Goal: Information Seeking & Learning: Learn about a topic

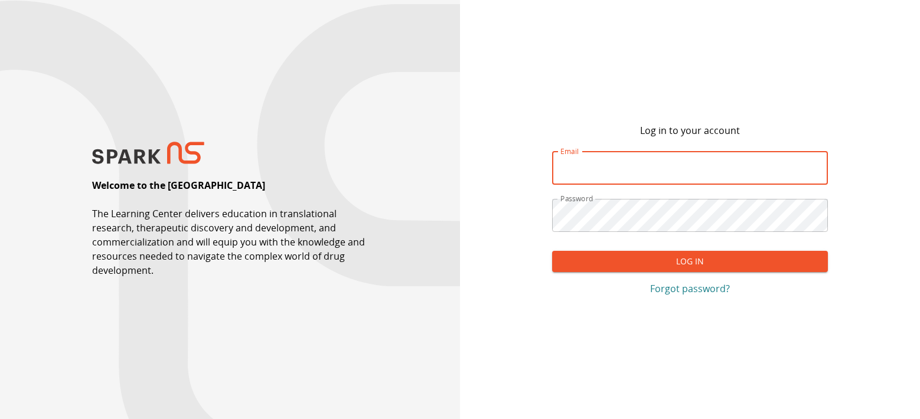
click at [597, 174] on input "Email" at bounding box center [690, 168] width 276 height 33
type input "**********"
click at [698, 264] on button "Log In" at bounding box center [690, 262] width 276 height 22
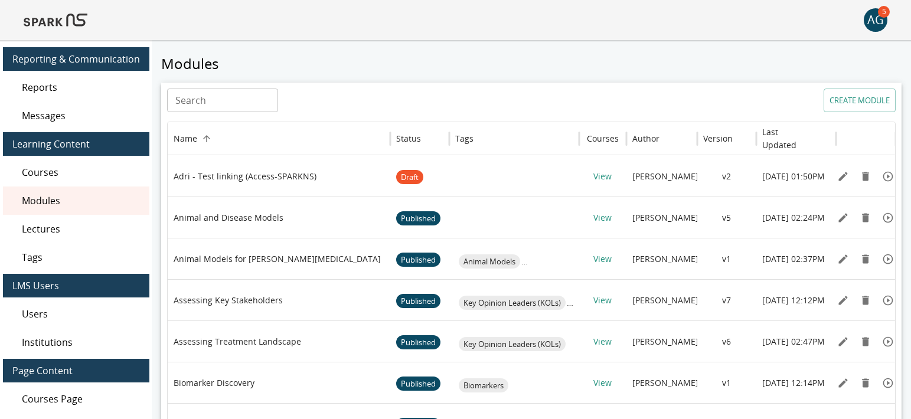
click at [55, 230] on span "Lectures" at bounding box center [81, 229] width 118 height 14
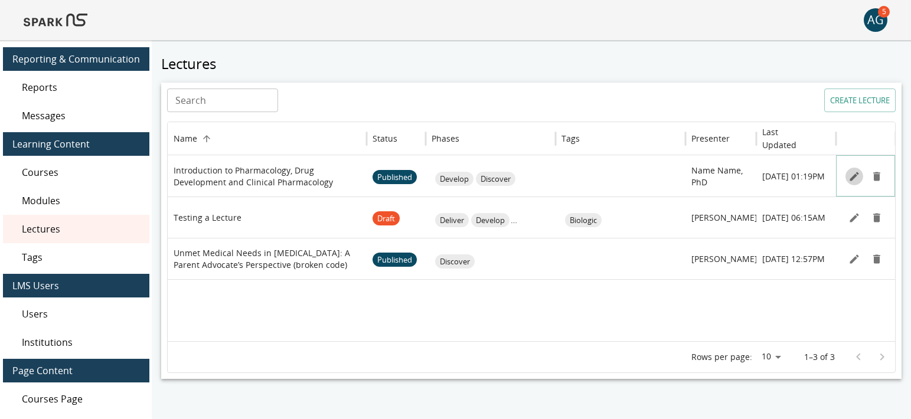
click at [852, 183] on button "Edit" at bounding box center [855, 177] width 18 height 18
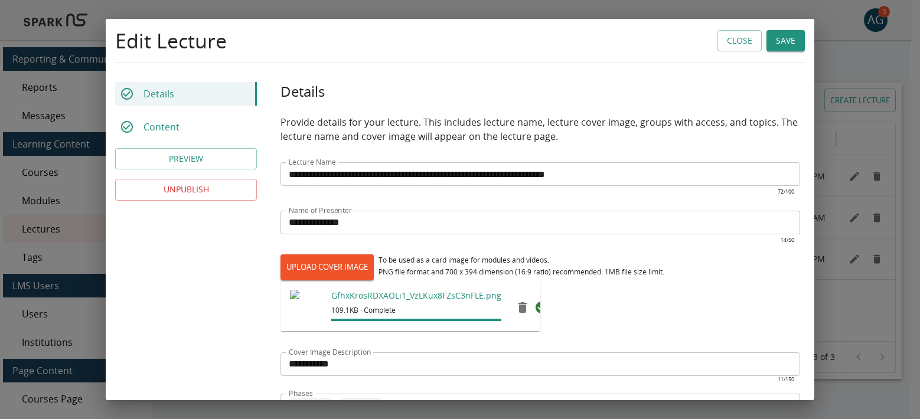
scroll to position [296, 0]
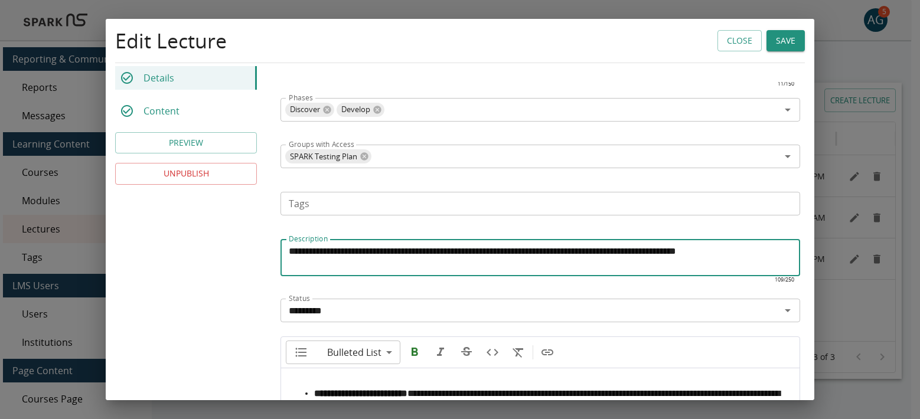
drag, startPoint x: 546, startPoint y: 247, endPoint x: 553, endPoint y: 43, distance: 203.9
click at [553, 43] on div "**********" at bounding box center [460, 162] width 709 height 878
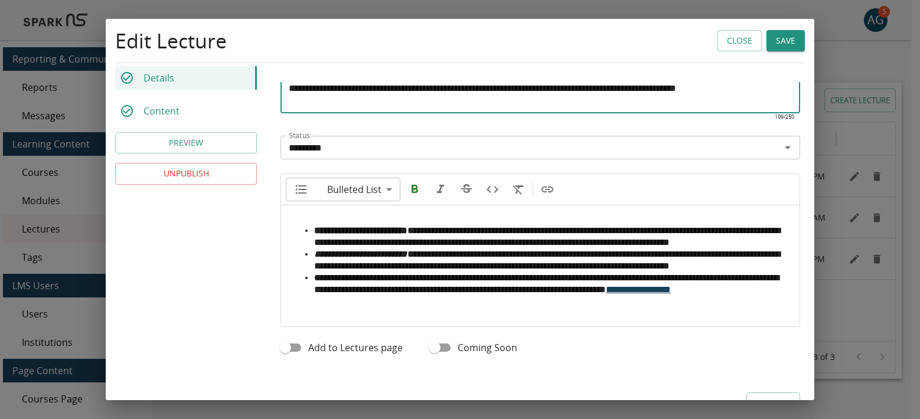
scroll to position [532, 0]
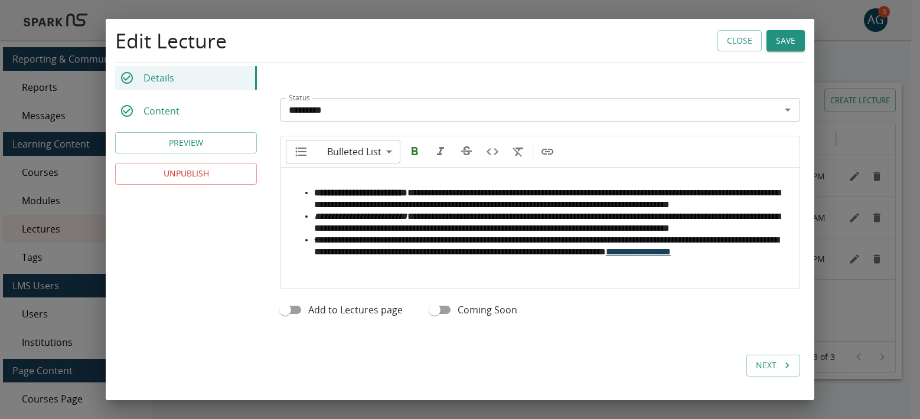
click at [169, 109] on p "Content" at bounding box center [162, 111] width 36 height 14
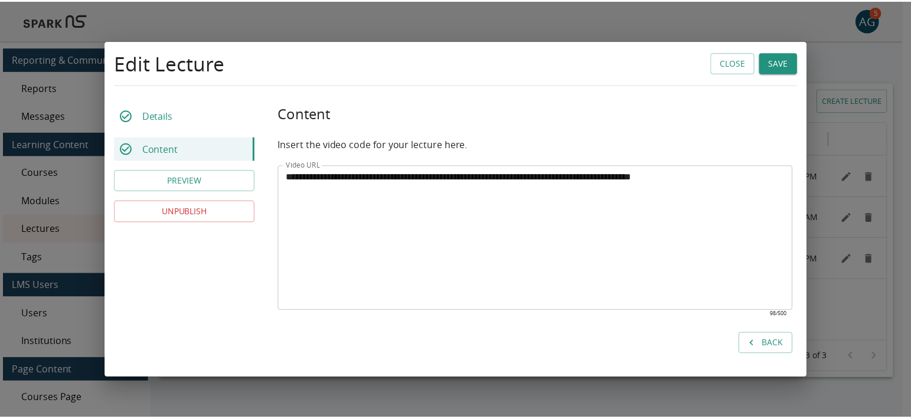
scroll to position [0, 0]
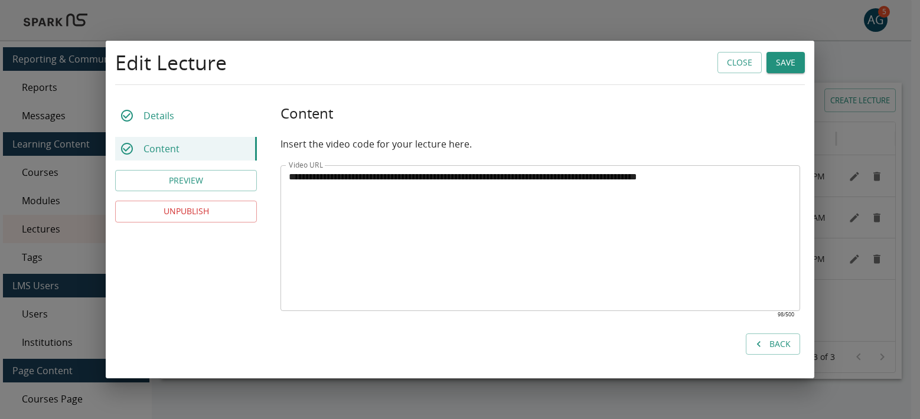
click at [731, 62] on button "Close" at bounding box center [740, 63] width 44 height 22
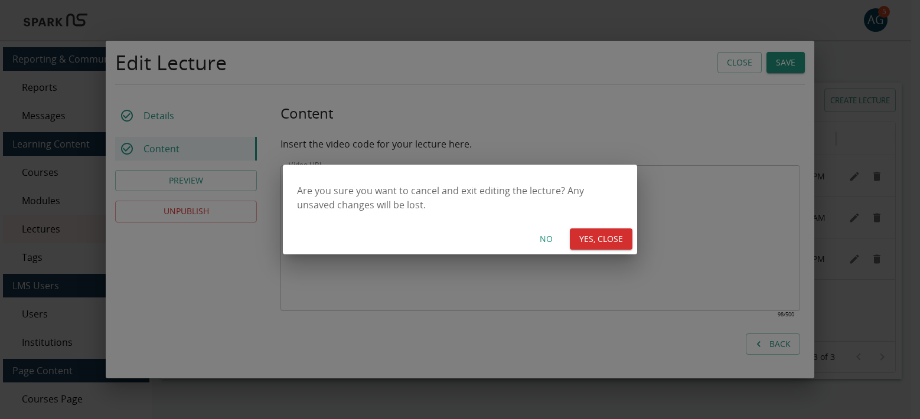
click at [602, 237] on button "YES, CLOSE" at bounding box center [601, 240] width 63 height 22
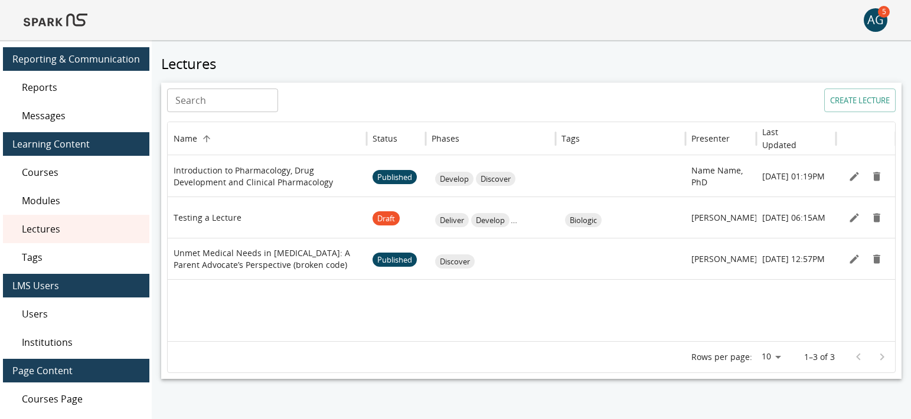
click at [66, 18] on img at bounding box center [56, 20] width 64 height 28
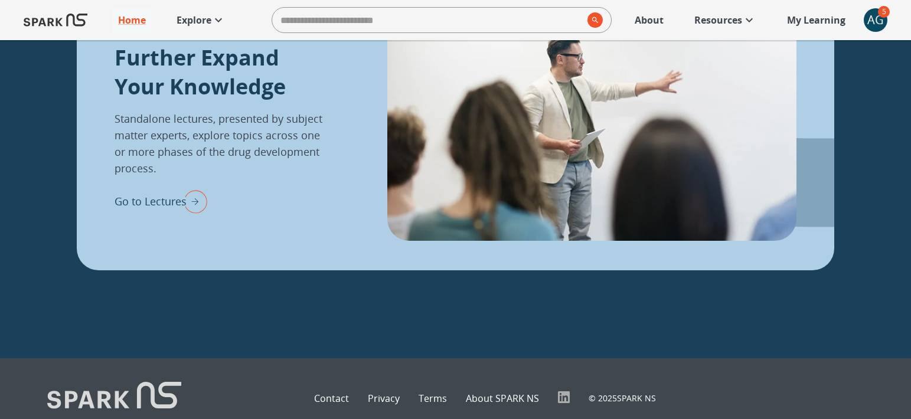
scroll to position [1595, 0]
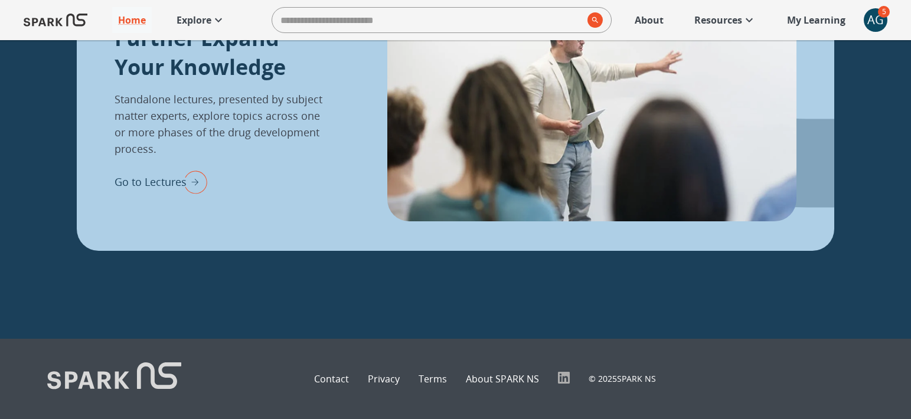
click at [204, 25] on p "Explore" at bounding box center [194, 20] width 35 height 14
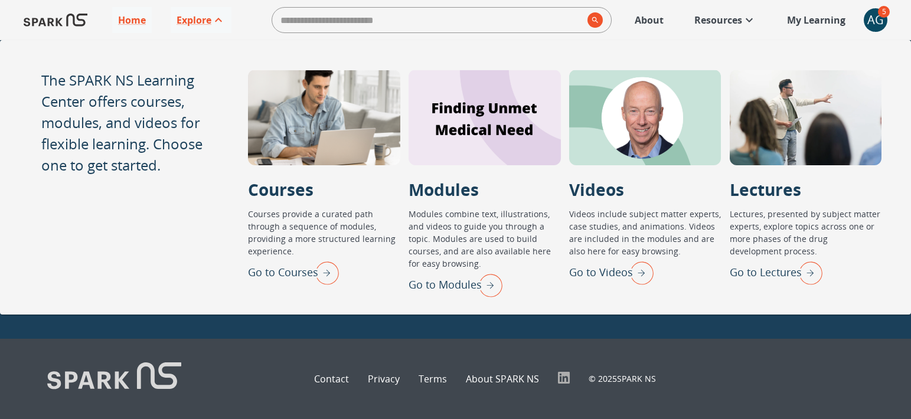
click at [203, 6] on div "Home Explore ​ About Resources My Learning + AG 5" at bounding box center [455, 20] width 911 height 40
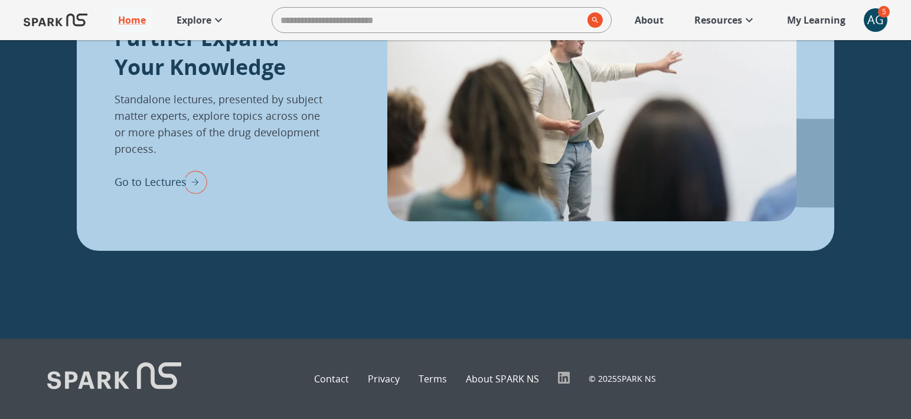
click at [164, 189] on p "Go to Lectures" at bounding box center [151, 182] width 72 height 16
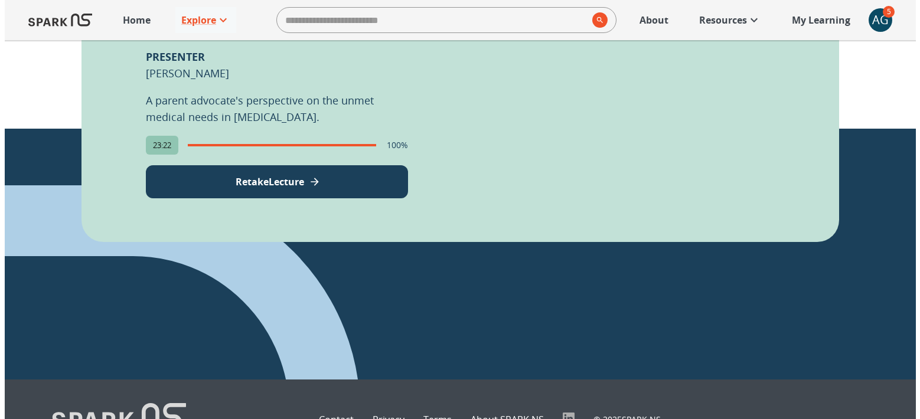
scroll to position [937, 0]
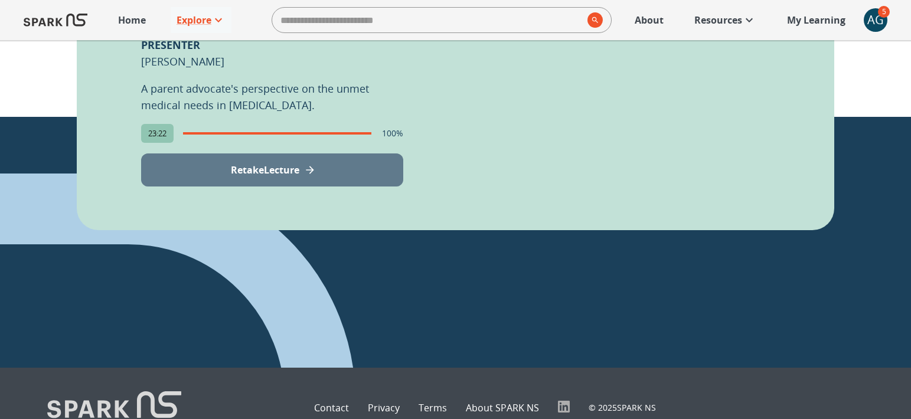
click at [295, 163] on p "Retake Lecture" at bounding box center [265, 170] width 69 height 14
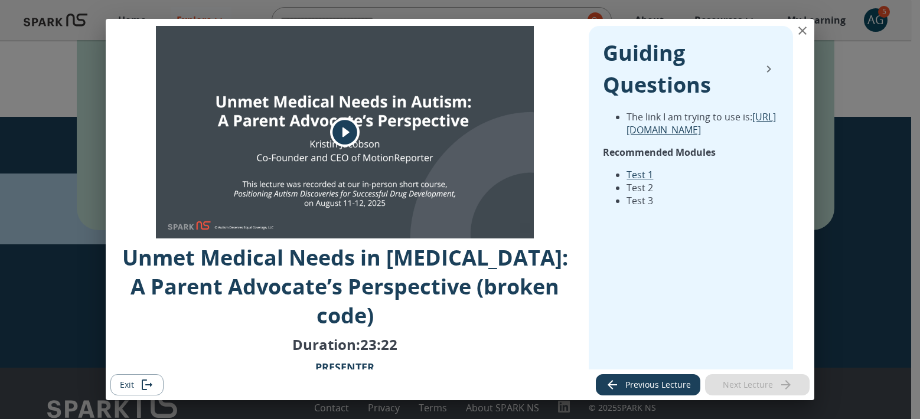
click at [344, 139] on icon "play" at bounding box center [345, 132] width 25 height 25
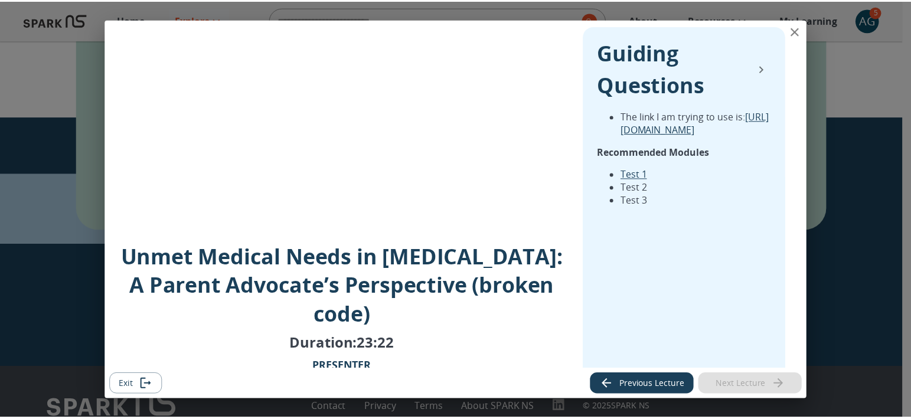
scroll to position [0, 0]
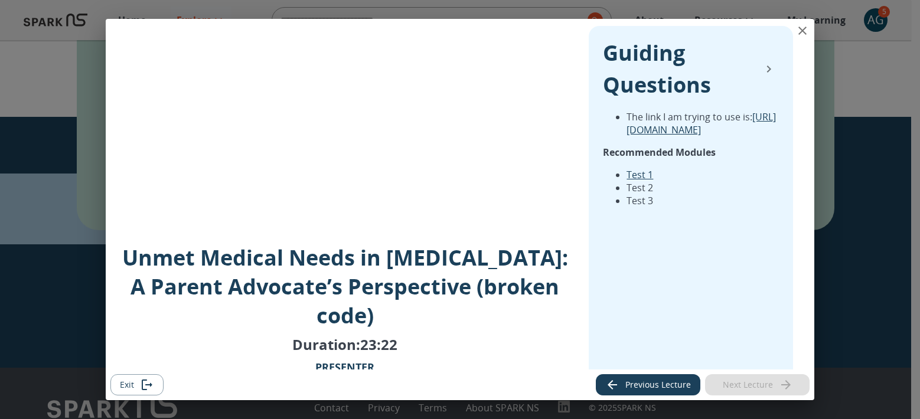
click at [767, 67] on icon "collapse" at bounding box center [769, 69] width 4 height 7
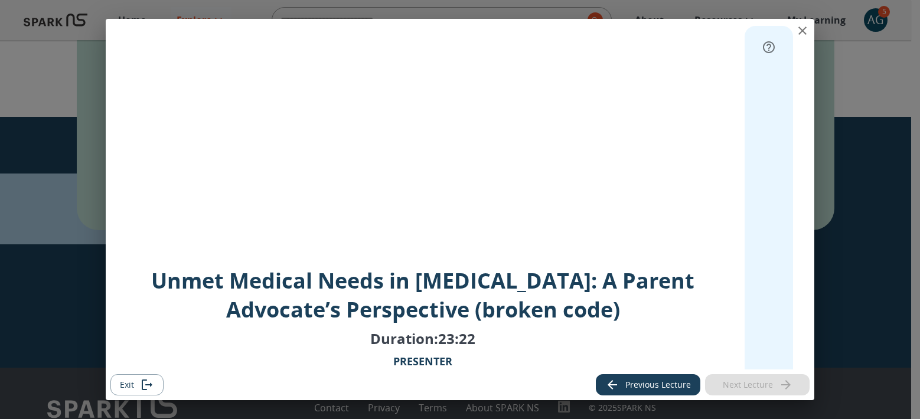
click at [802, 31] on icon "close" at bounding box center [803, 31] width 8 height 8
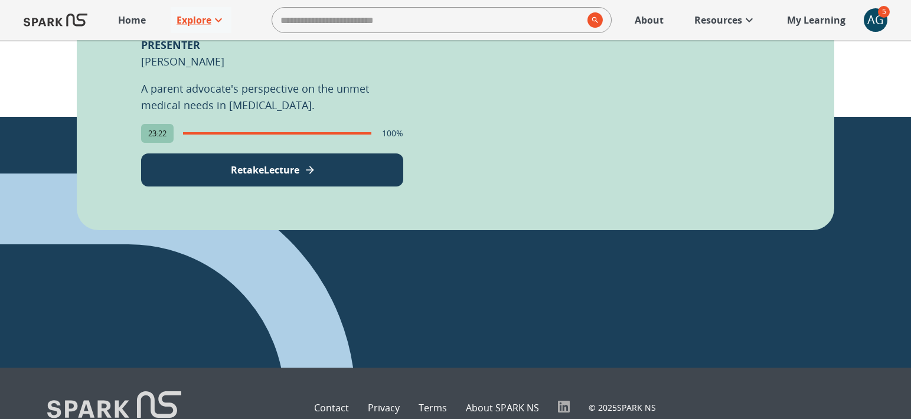
click at [871, 18] on div "AG" at bounding box center [876, 20] width 24 height 24
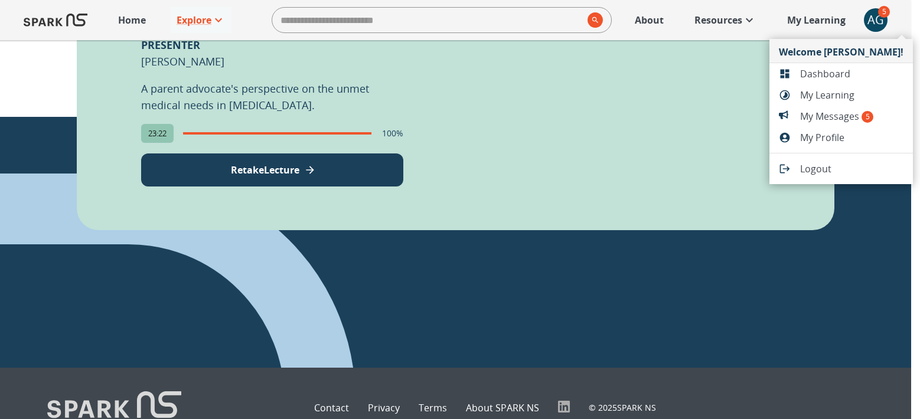
click at [810, 19] on div at bounding box center [460, 209] width 920 height 419
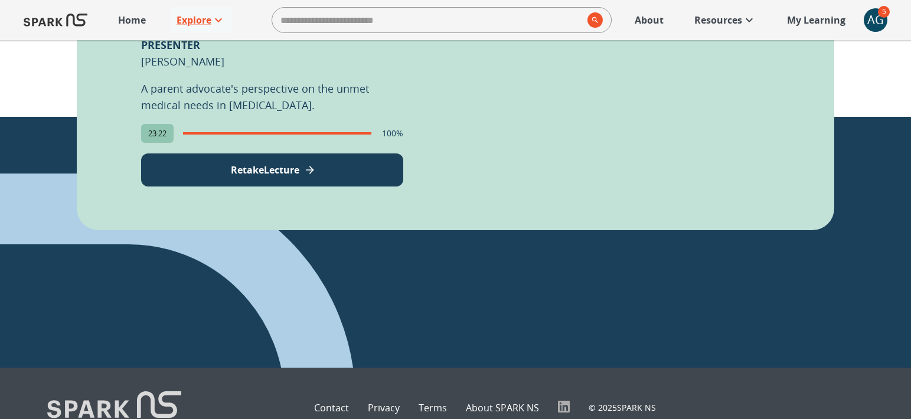
click at [810, 19] on p "My Learning" at bounding box center [816, 20] width 58 height 14
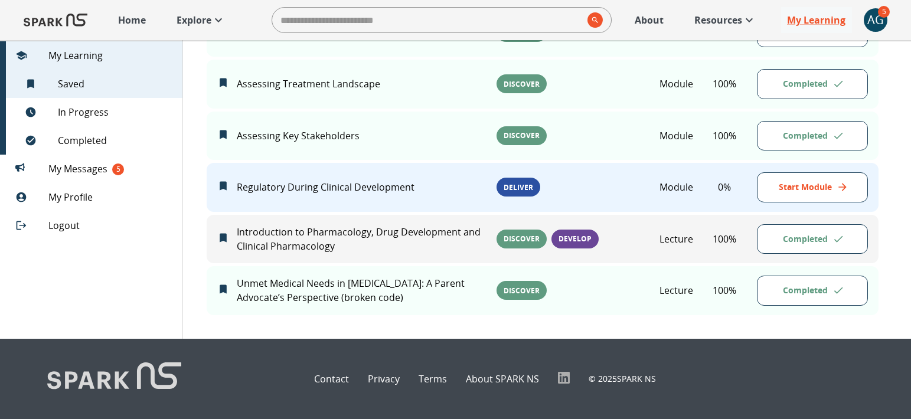
scroll to position [373, 0]
